Goal: Task Accomplishment & Management: Complete application form

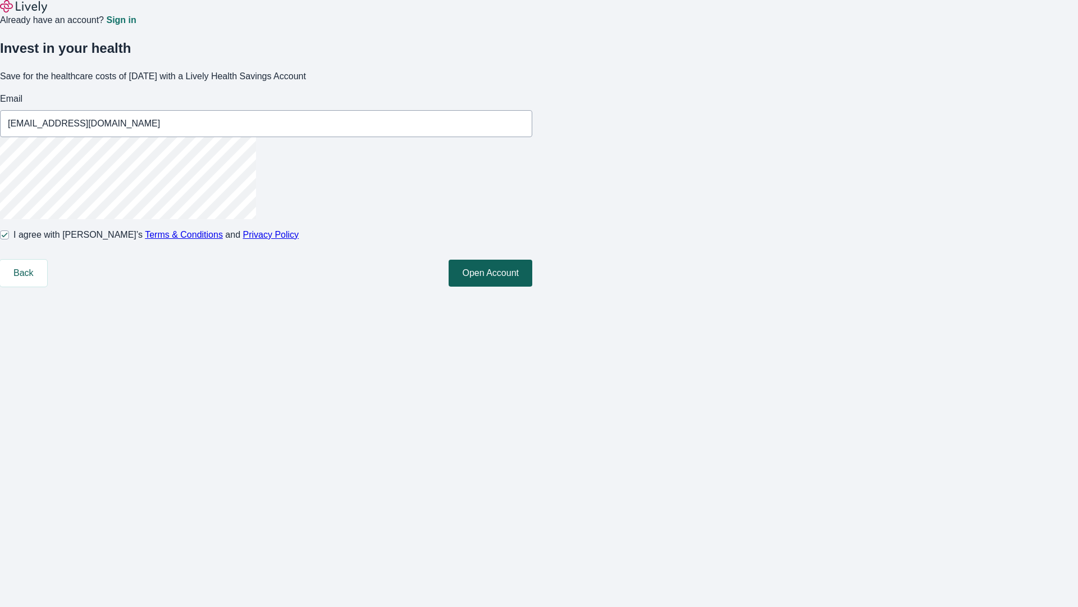
click at [532, 286] on button "Open Account" at bounding box center [491, 272] width 84 height 27
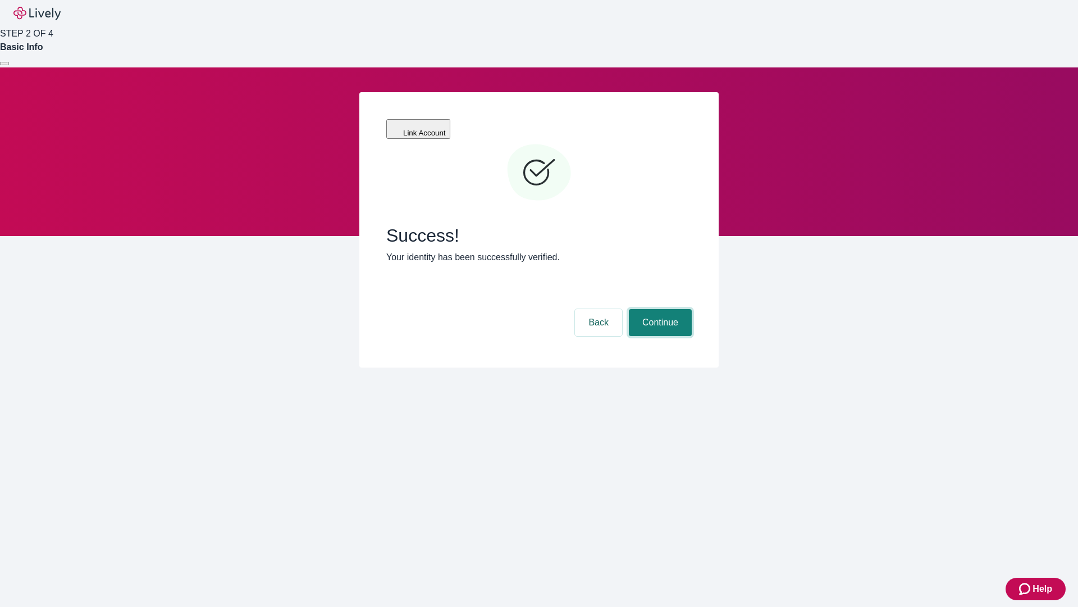
click at [659, 309] on button "Continue" at bounding box center [660, 322] width 63 height 27
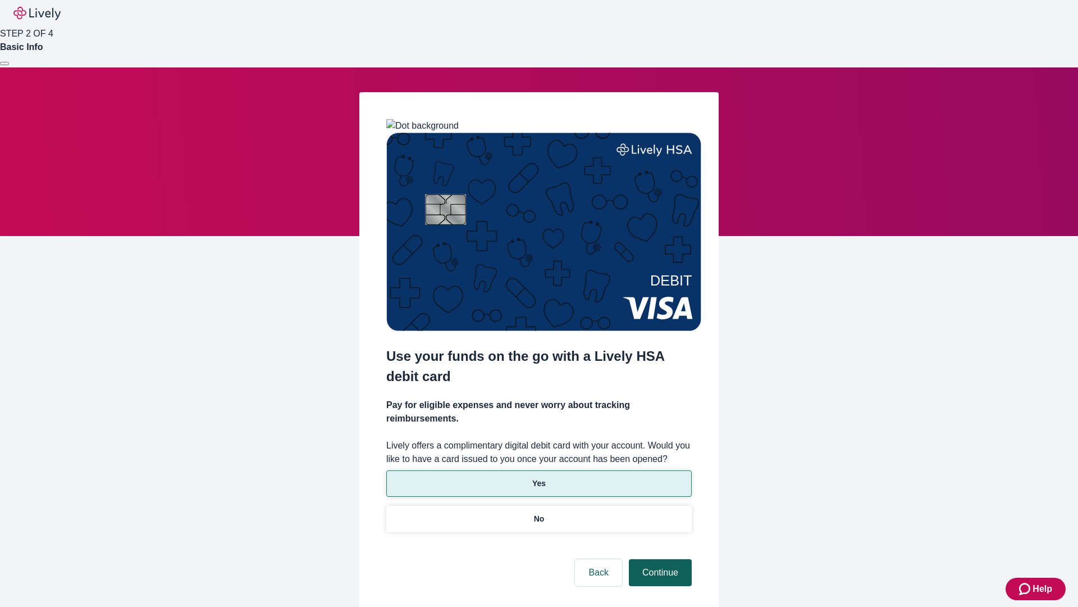
click at [539, 513] on p "No" at bounding box center [539, 519] width 11 height 12
click at [659, 559] on button "Continue" at bounding box center [660, 572] width 63 height 27
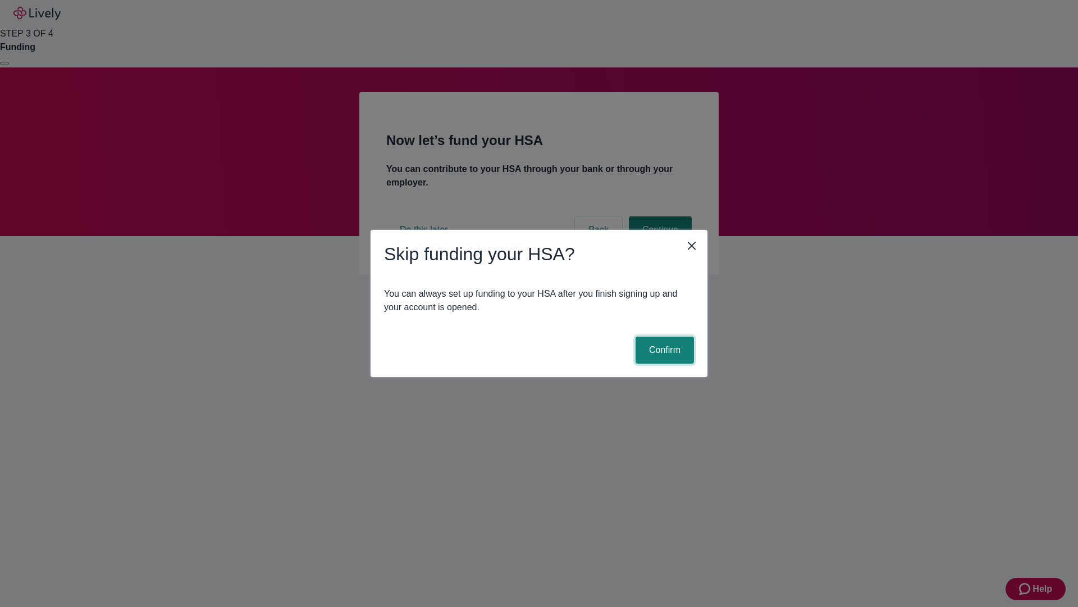
click at [663, 350] on button "Confirm" at bounding box center [665, 349] width 58 height 27
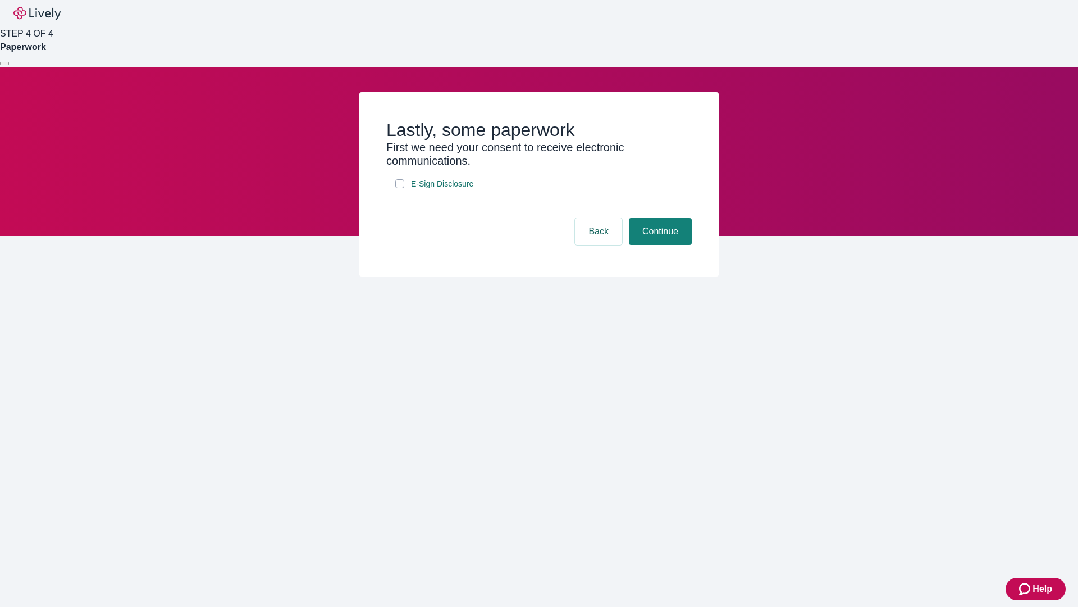
click at [400, 188] on input "E-Sign Disclosure" at bounding box center [399, 183] width 9 height 9
checkbox input "true"
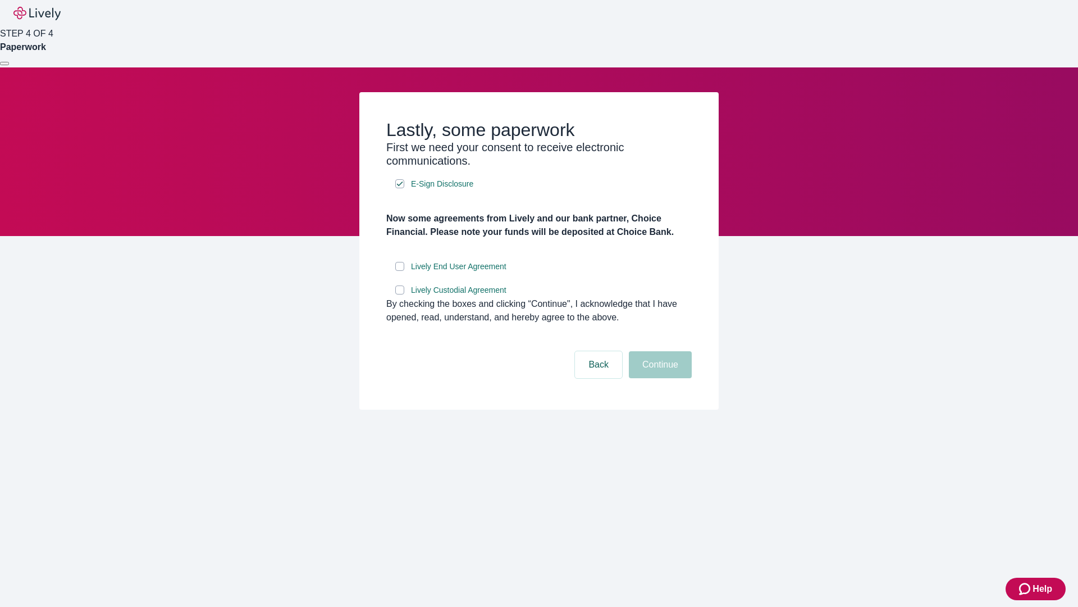
click at [400, 271] on input "Lively End User Agreement" at bounding box center [399, 266] width 9 height 9
checkbox input "true"
click at [400, 294] on input "Lively Custodial Agreement" at bounding box center [399, 289] width 9 height 9
checkbox input "true"
click at [659, 378] on button "Continue" at bounding box center [660, 364] width 63 height 27
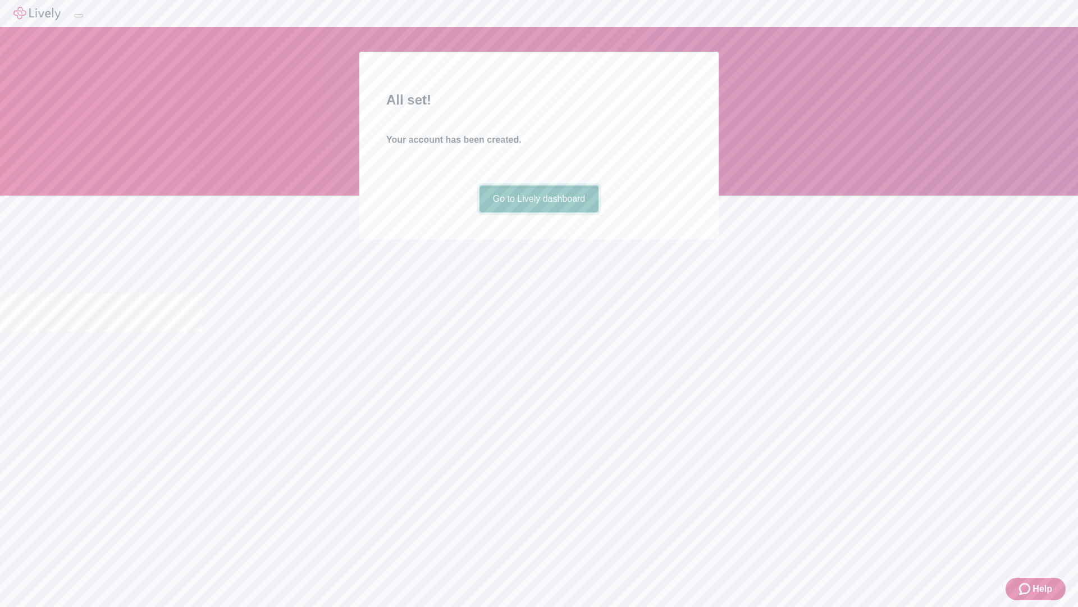
click at [539, 212] on link "Go to Lively dashboard" at bounding box center [540, 198] width 120 height 27
